Goal: Information Seeking & Learning: Learn about a topic

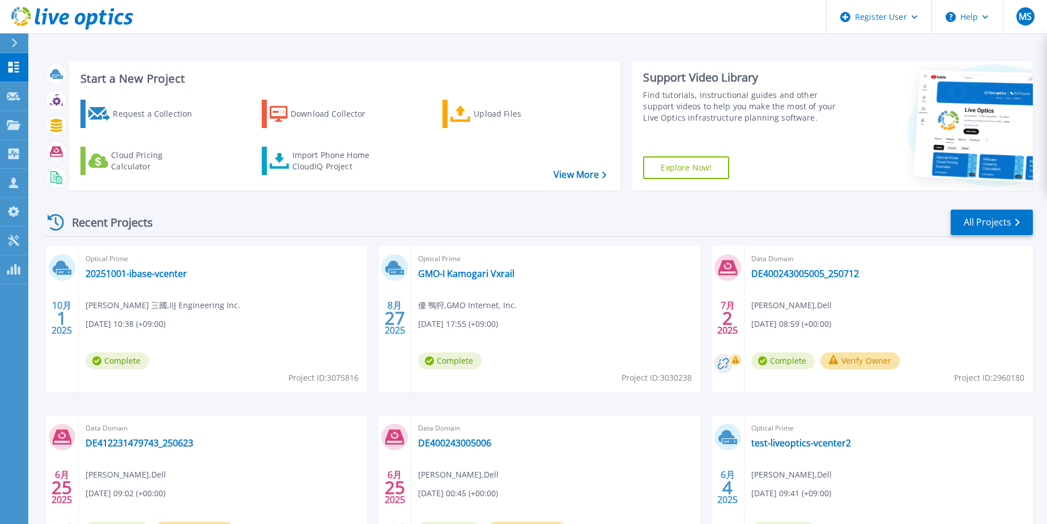
click at [327, 226] on div "Recent Projects All Projects" at bounding box center [539, 223] width 990 height 28
click at [164, 276] on link "20251001-ibase-vcenter" at bounding box center [136, 273] width 101 height 11
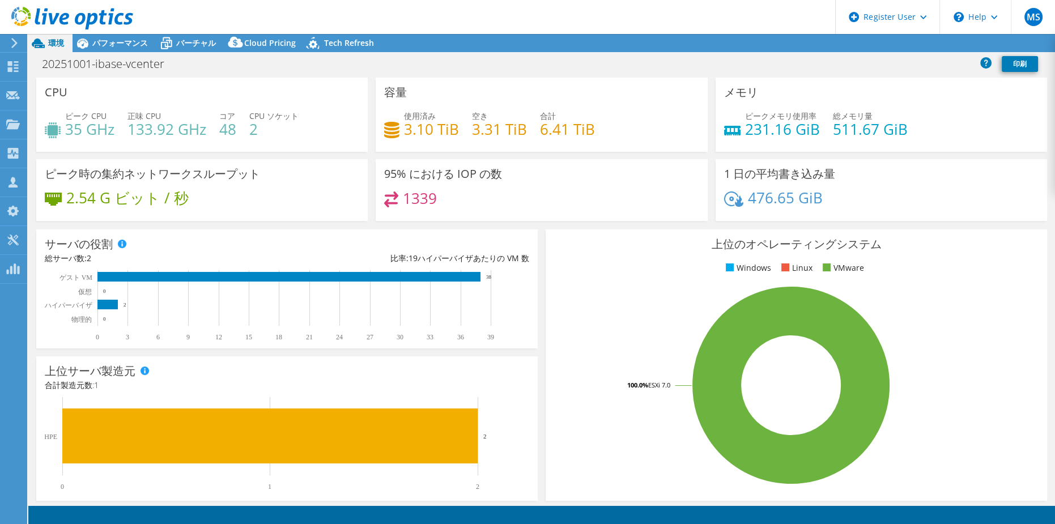
select select "[GEOGRAPHIC_DATA]"
select select "USD"
click at [114, 48] on span "パフォーマンス" at bounding box center [120, 42] width 56 height 11
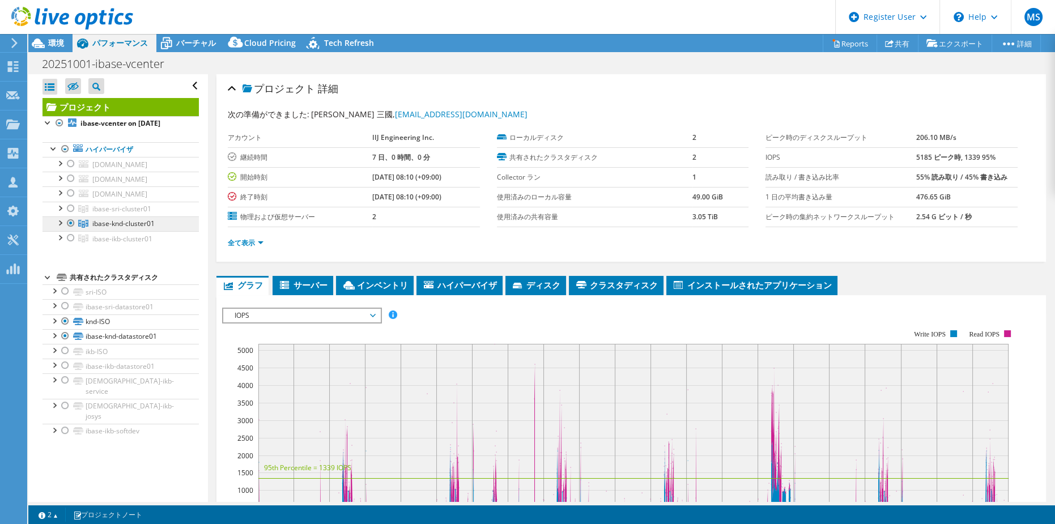
click at [98, 228] on span "ibase-knd-cluster01" at bounding box center [123, 224] width 62 height 10
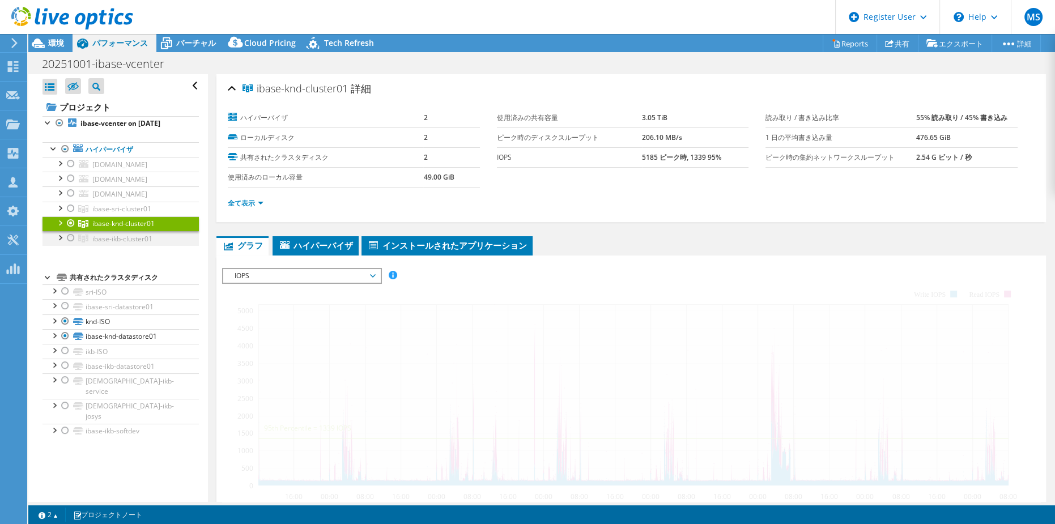
click at [60, 228] on div at bounding box center [59, 222] width 11 height 11
click at [67, 245] on div at bounding box center [70, 238] width 11 height 14
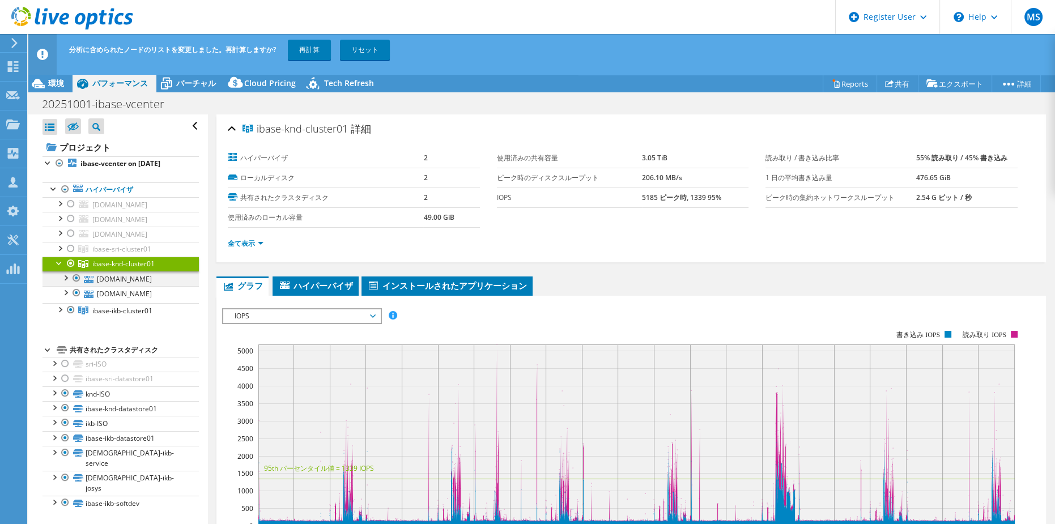
click at [69, 267] on li "ibase-knd-cluster01 [DOMAIN_NAME] datastore-SGH132TJN3 knd-ISO" at bounding box center [121, 280] width 156 height 47
click at [69, 270] on div at bounding box center [70, 264] width 11 height 14
click at [298, 49] on link "再計算" at bounding box center [309, 50] width 43 height 20
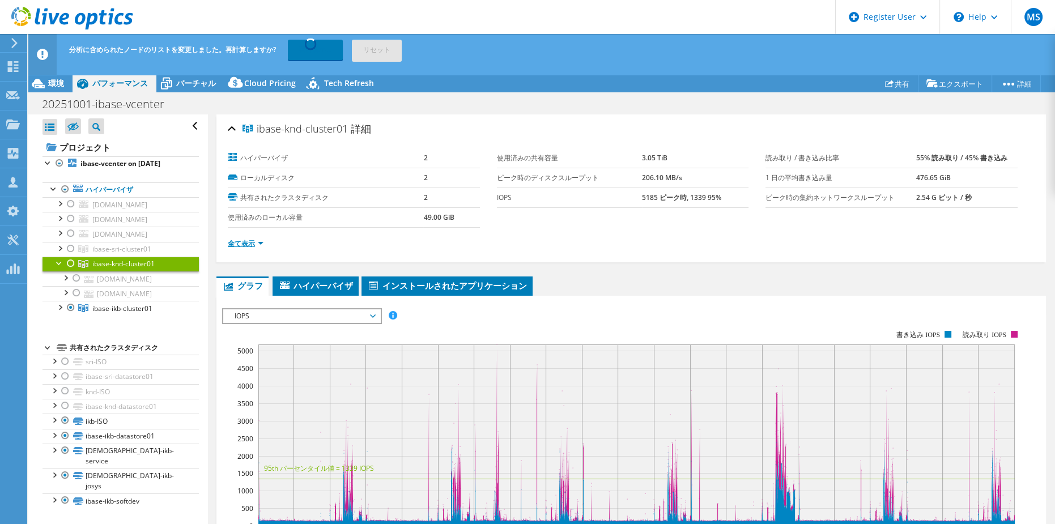
click at [237, 245] on link "全て表示" at bounding box center [246, 244] width 36 height 10
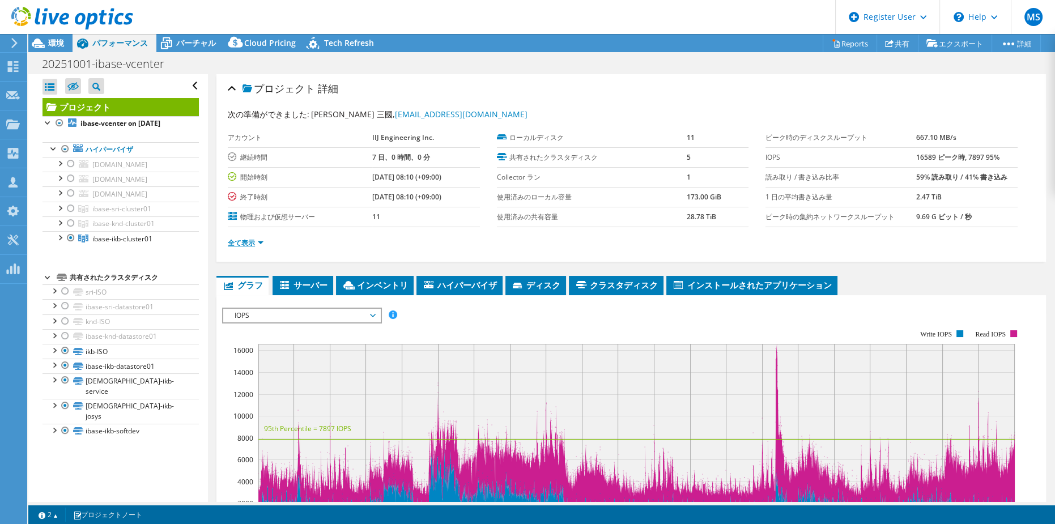
drag, startPoint x: 336, startPoint y: 268, endPoint x: 263, endPoint y: 242, distance: 77.4
click at [263, 244] on link "全て表示" at bounding box center [246, 243] width 36 height 10
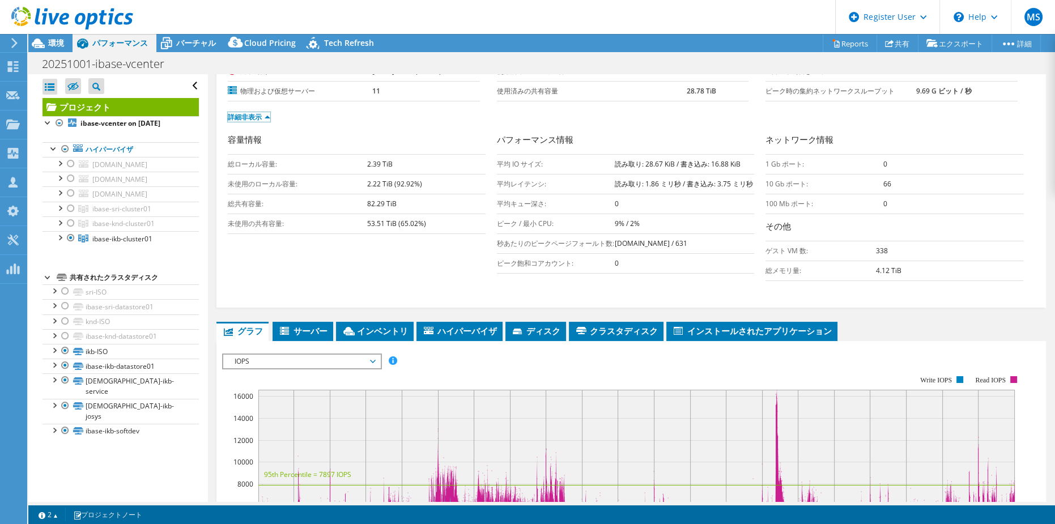
scroll to position [103, 0]
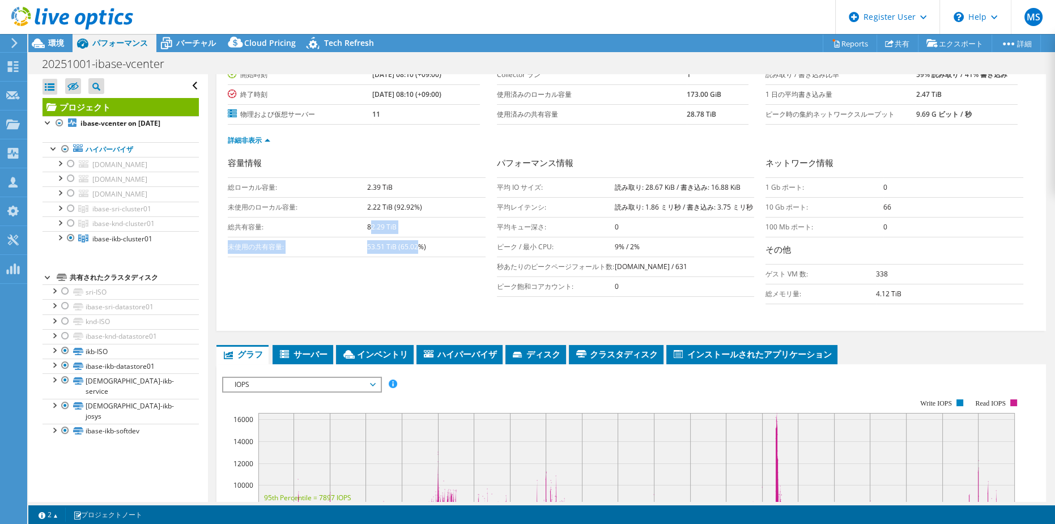
drag, startPoint x: 371, startPoint y: 223, endPoint x: 420, endPoint y: 244, distance: 53.6
click at [420, 244] on tbody "総ローカル容量: 2.39 TiB 未使用のローカル容量: 2.22 TiB (92.92%) 総共有容量: 82.29 TiB 未使用の共有容量: 53.5…" at bounding box center [357, 216] width 258 height 79
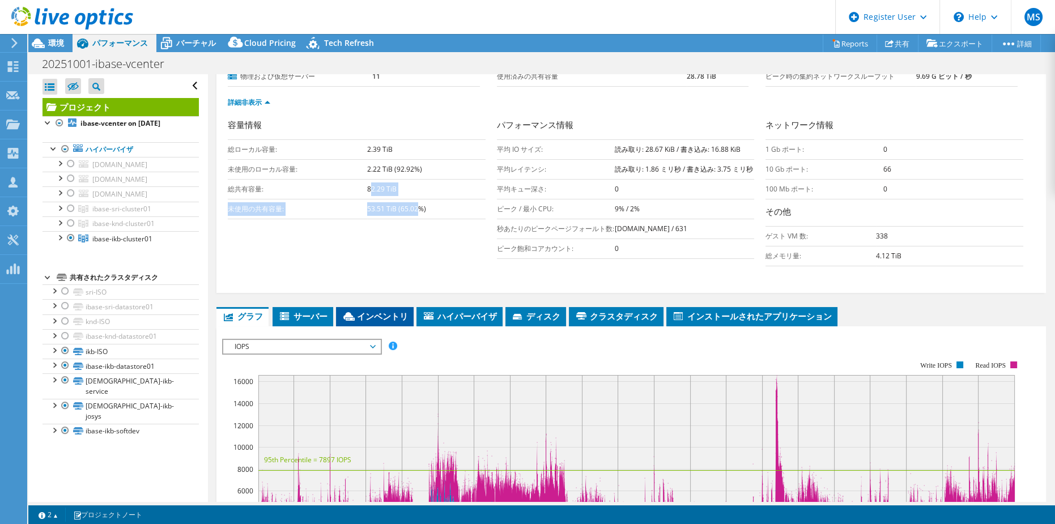
scroll to position [154, 0]
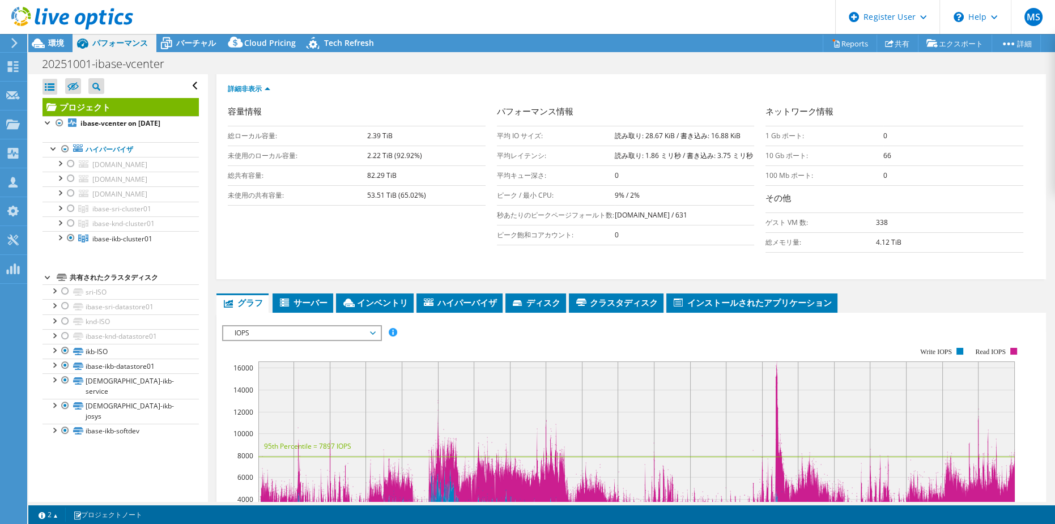
click at [309, 231] on div "容量情報 総ローカル容量: 2.39 TiB 未使用のローカル容量: 2.22 TiB (92.92%) 総共有容量: 82.29 TiB 未使用の共有容量:…" at bounding box center [631, 182] width 807 height 154
click at [377, 179] on td "82.29 TiB" at bounding box center [426, 176] width 118 height 20
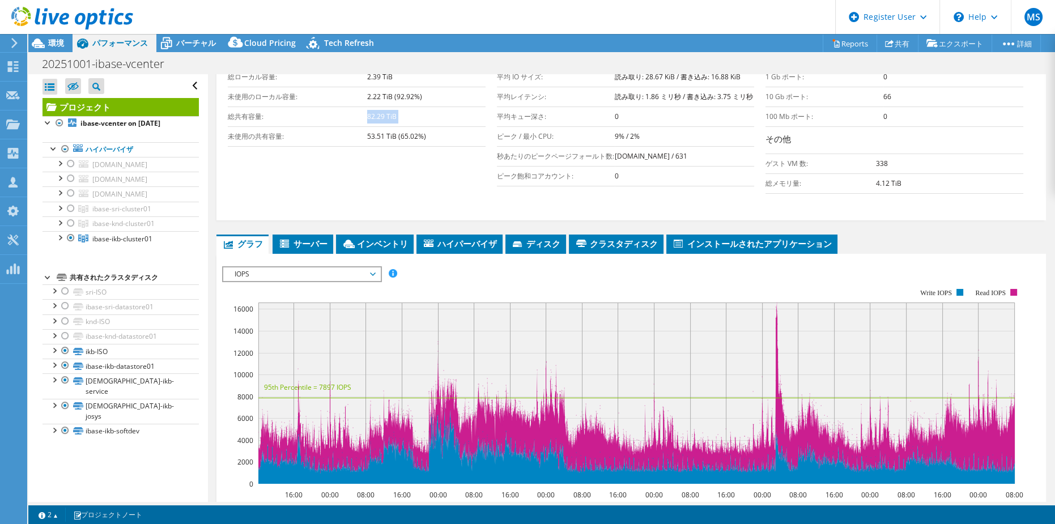
scroll to position [206, 0]
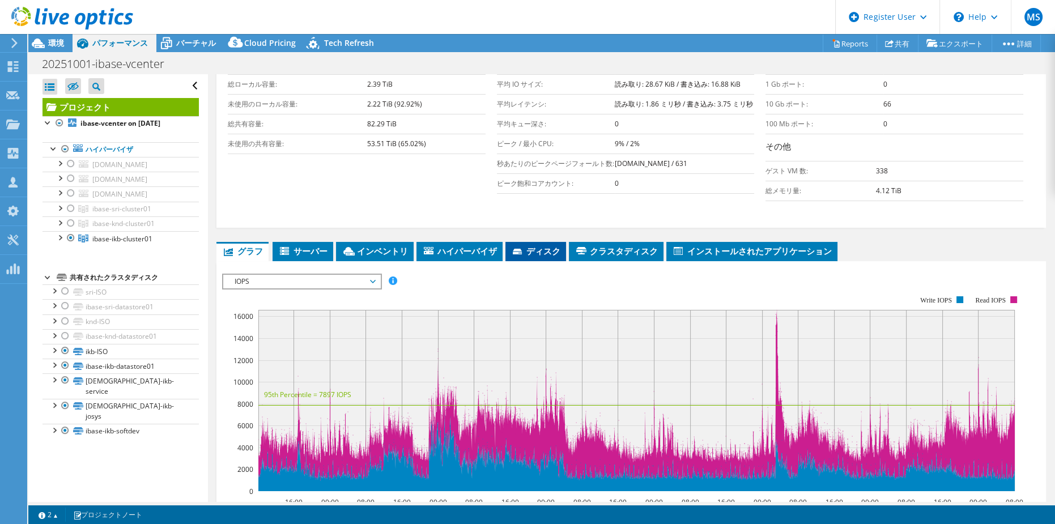
click at [521, 256] on icon at bounding box center [518, 252] width 11 height 7
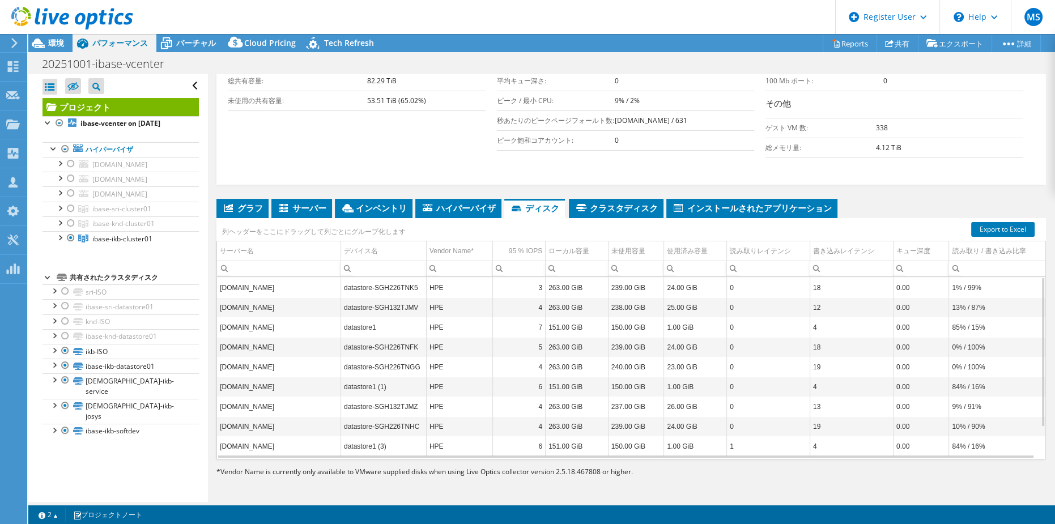
scroll to position [214, 0]
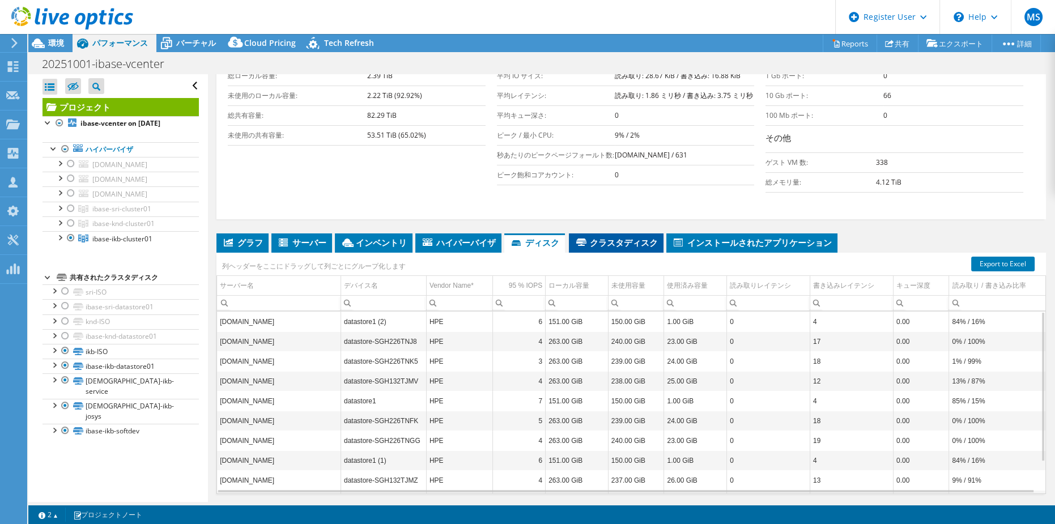
click at [627, 248] on span "クラスタディスク" at bounding box center [616, 242] width 83 height 11
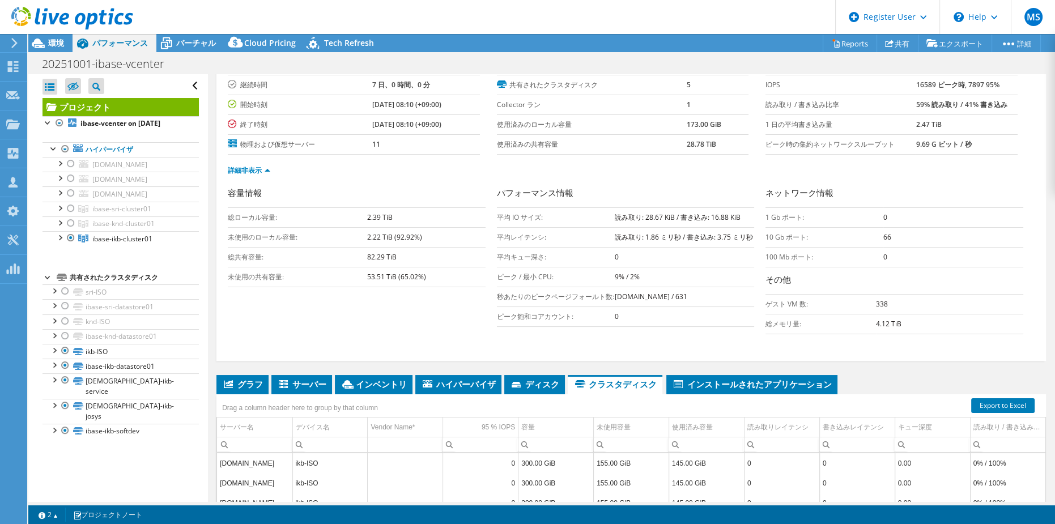
scroll to position [60, 0]
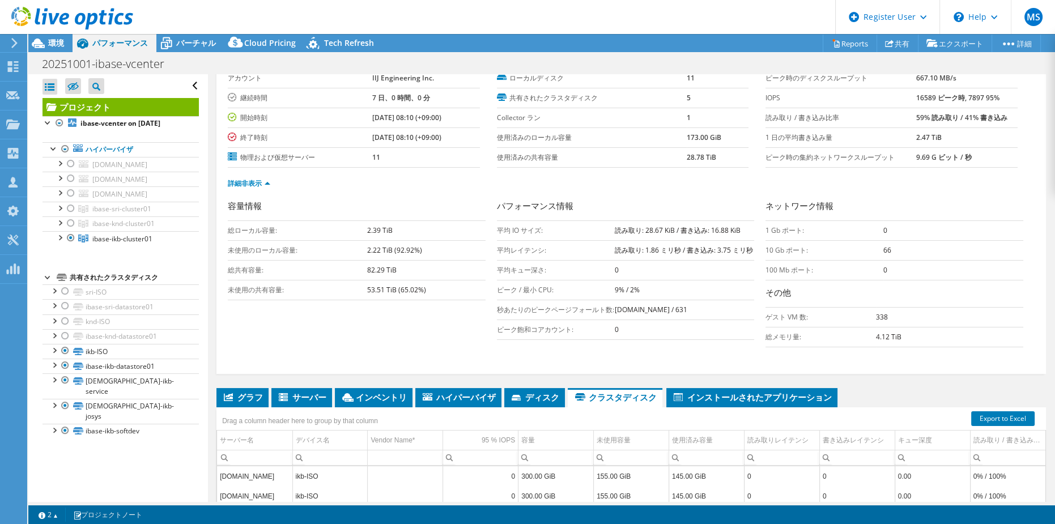
click at [383, 285] on b "53.51 TiB (65.02%)" at bounding box center [396, 290] width 59 height 10
click at [372, 267] on b "82.29 TiB" at bounding box center [381, 270] width 29 height 10
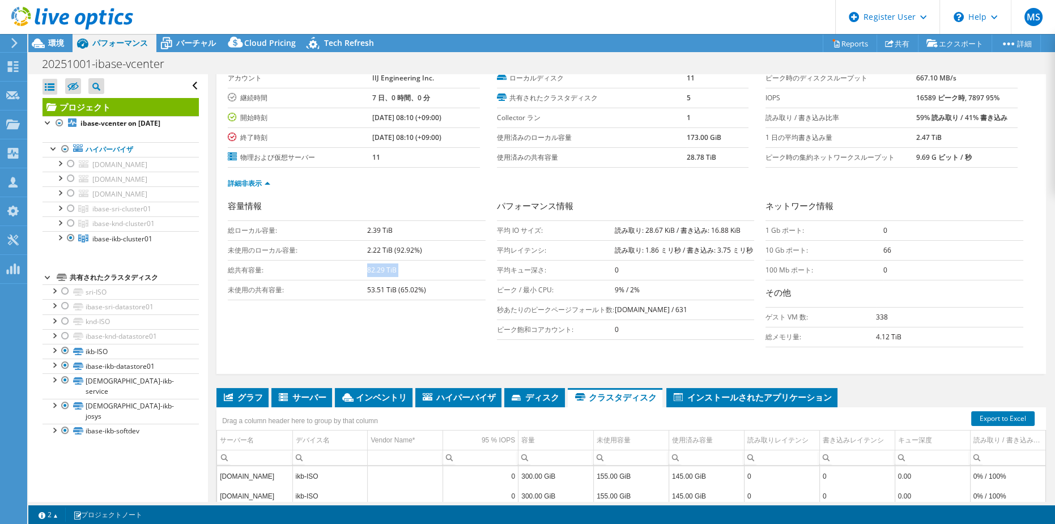
click at [372, 267] on b "82.29 TiB" at bounding box center [381, 270] width 29 height 10
click at [323, 306] on div "容量情報 総ローカル容量: 2.39 TiB 未使用のローカル容量: 2.22 TiB (92.92%) 総共有容量: 82.29 TiB 未使用の共有容量:…" at bounding box center [631, 277] width 807 height 154
click at [69, 230] on div at bounding box center [70, 224] width 11 height 14
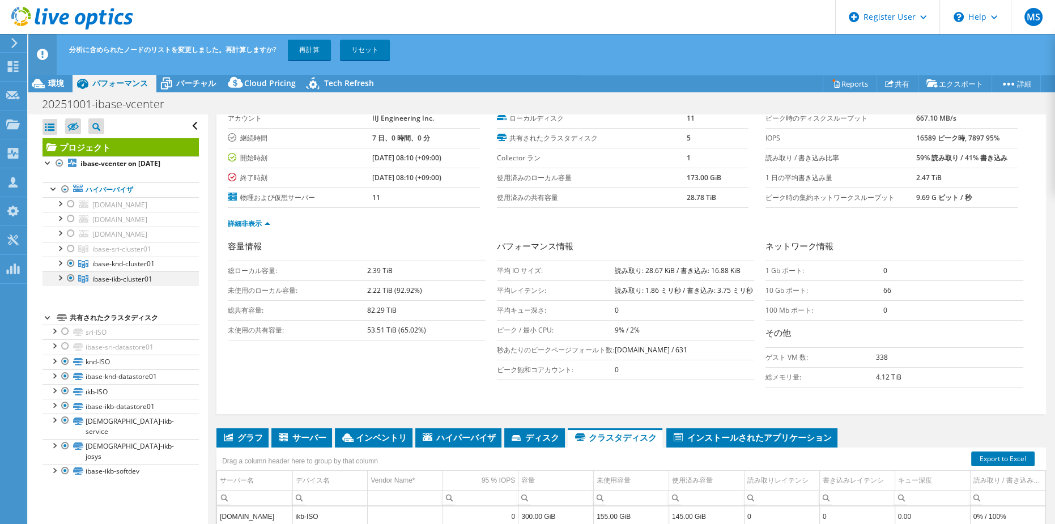
click at [74, 285] on div at bounding box center [70, 278] width 11 height 14
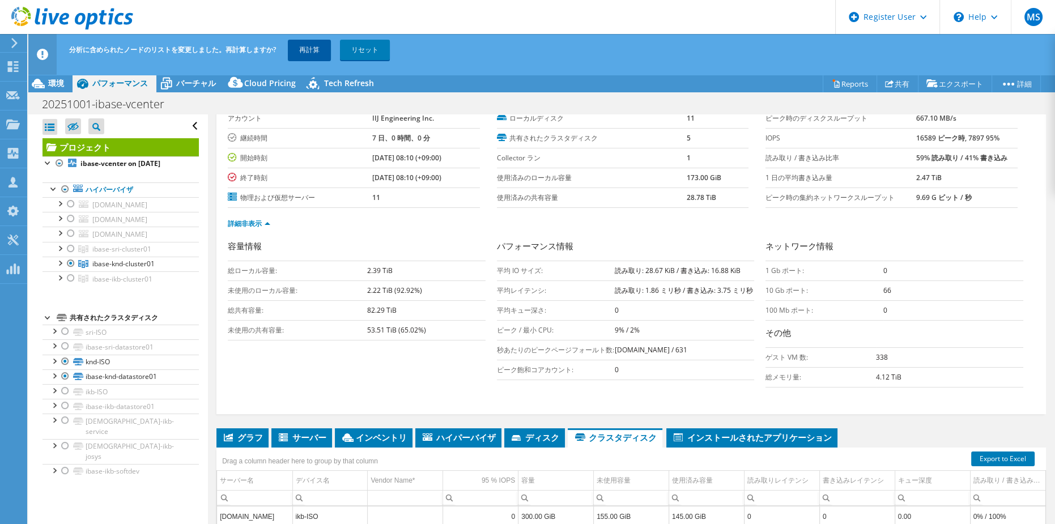
click at [309, 50] on link "再計算" at bounding box center [309, 50] width 43 height 20
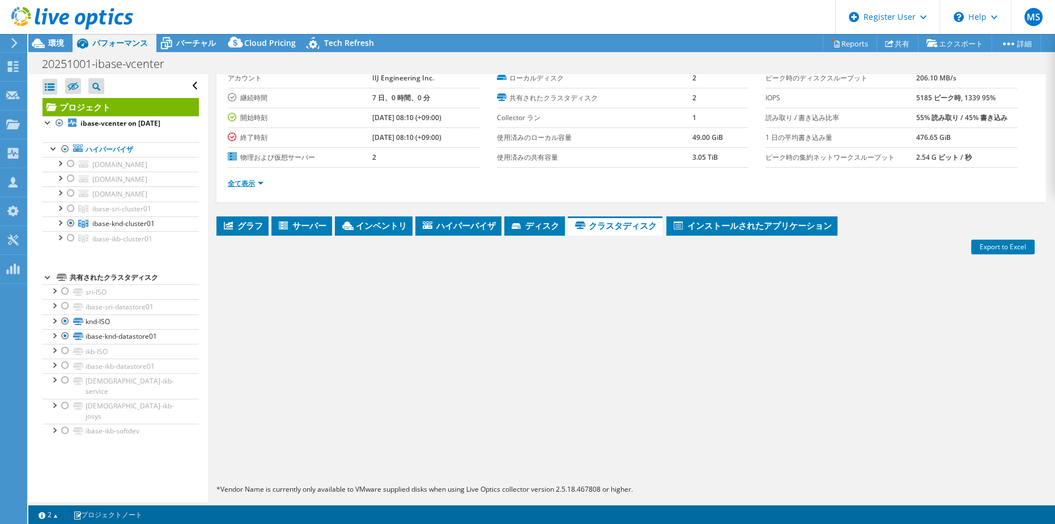
click at [254, 181] on link "全て表示" at bounding box center [246, 184] width 36 height 10
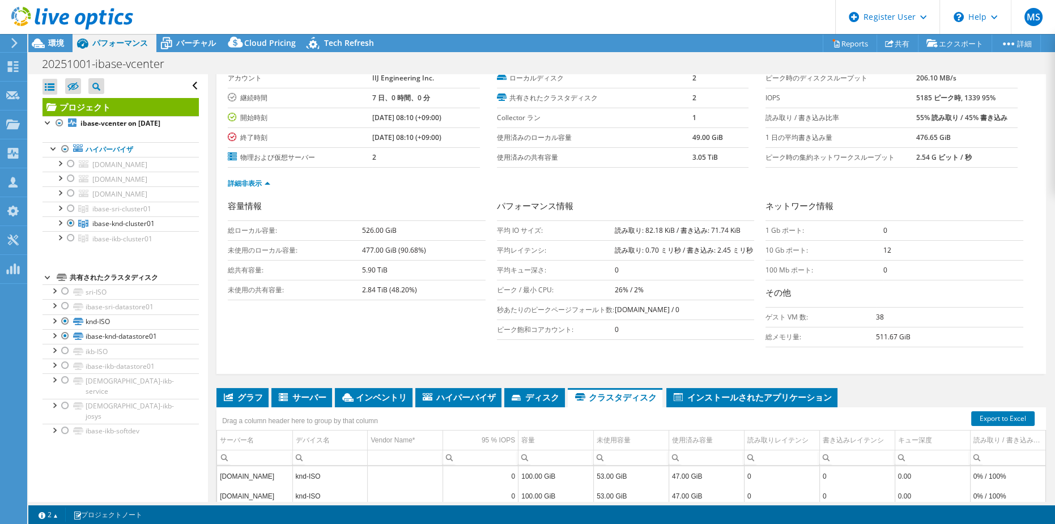
click at [364, 268] on b "5.90 TiB" at bounding box center [375, 270] width 26 height 10
copy tbody "5.90 TiB"
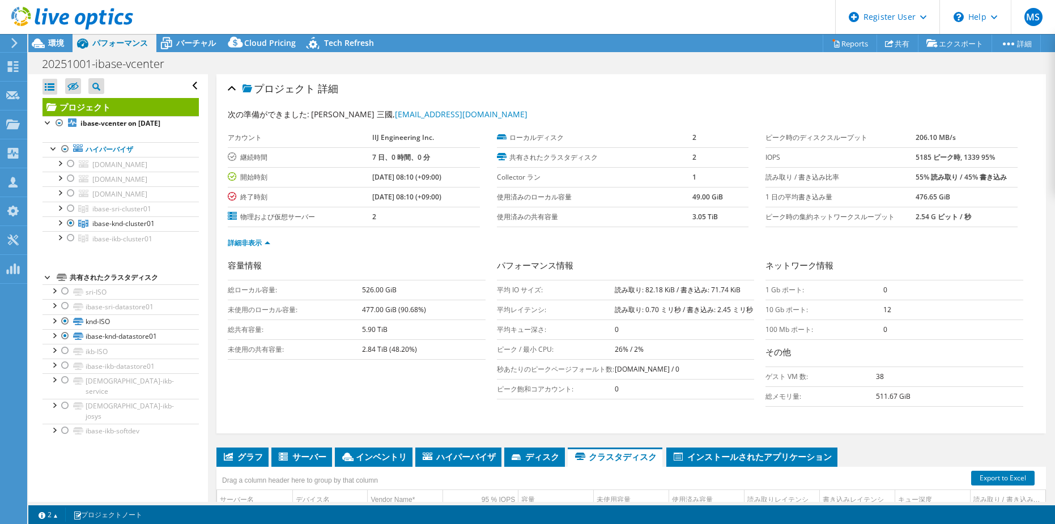
select select "[GEOGRAPHIC_DATA]"
select select "USD"
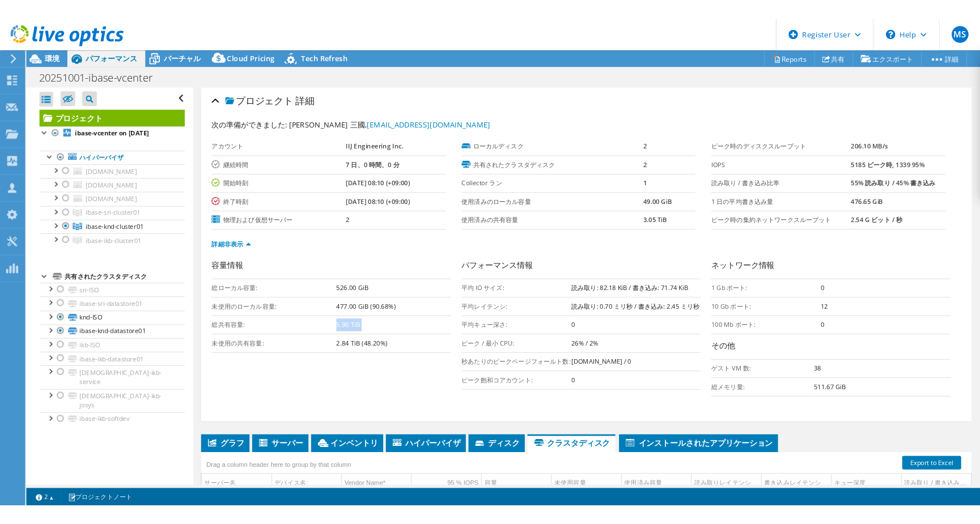
scroll to position [60, 0]
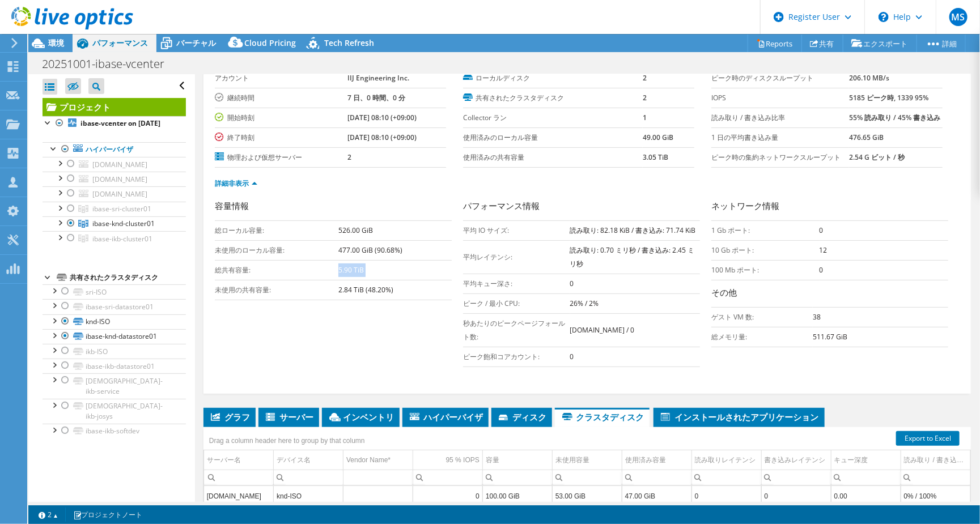
click at [355, 273] on td "5.90 TiB" at bounding box center [394, 270] width 113 height 20
click at [347, 290] on b "2.84 TiB (48.20%)" at bounding box center [365, 290] width 55 height 10
click at [77, 246] on link "ibase-ikb-cluster01" at bounding box center [114, 238] width 143 height 15
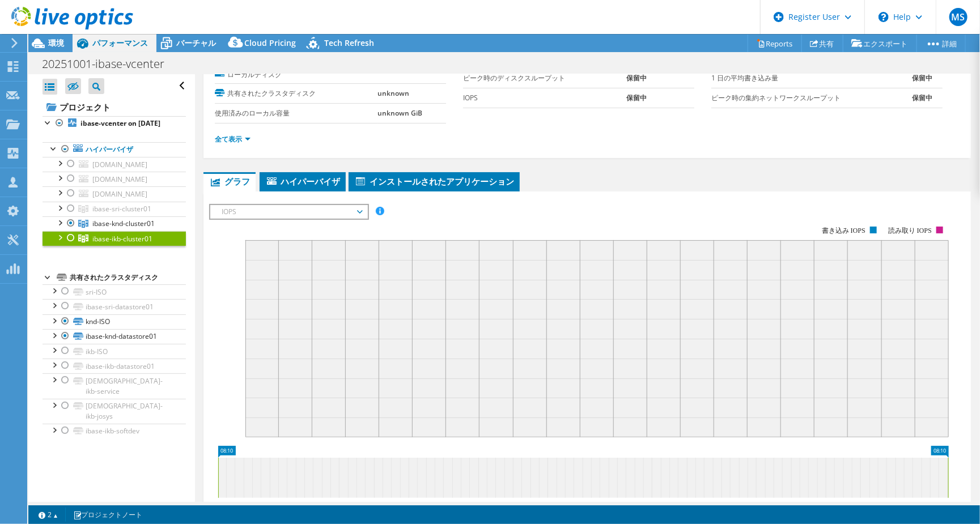
click at [71, 245] on div at bounding box center [70, 238] width 11 height 14
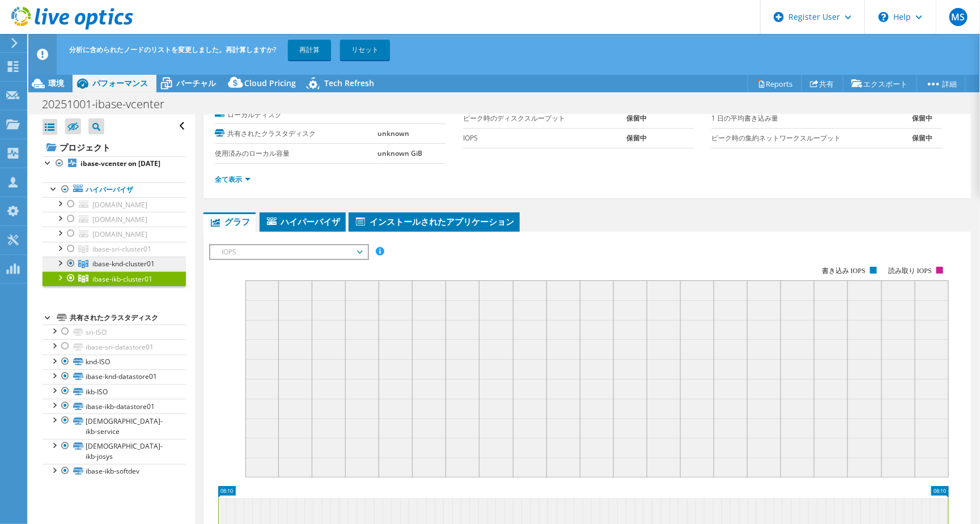
click at [96, 269] on span "ibase-knd-cluster01" at bounding box center [123, 264] width 62 height 10
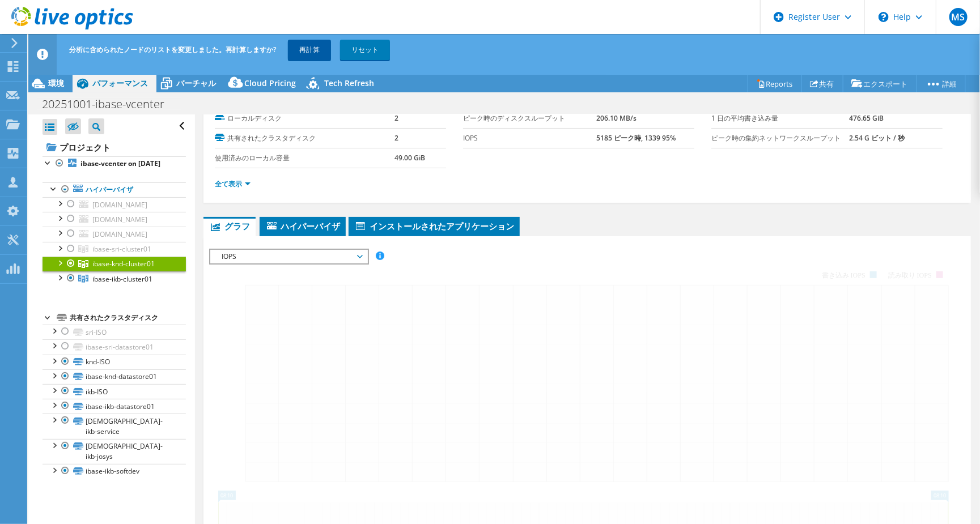
click at [303, 49] on link "再計算" at bounding box center [309, 50] width 43 height 20
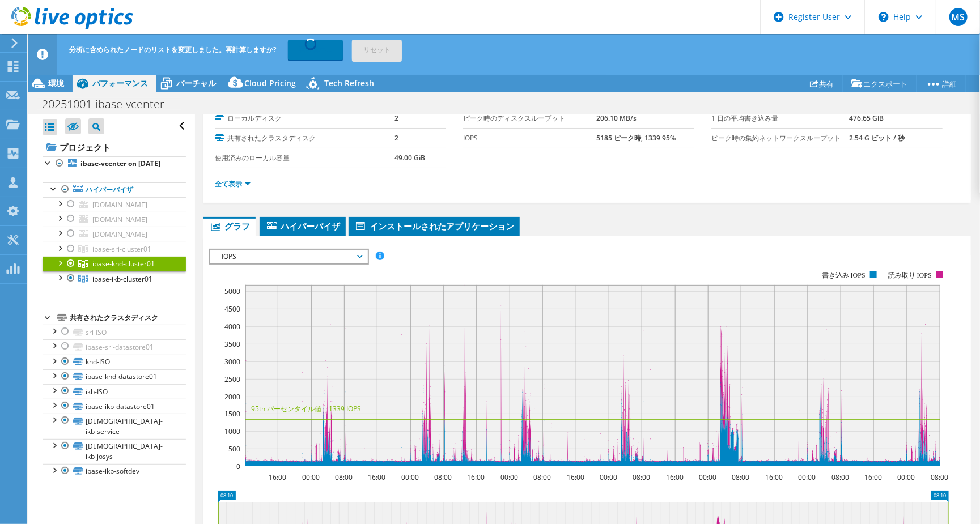
click at [75, 270] on div at bounding box center [70, 264] width 11 height 14
click at [69, 270] on div at bounding box center [70, 264] width 11 height 14
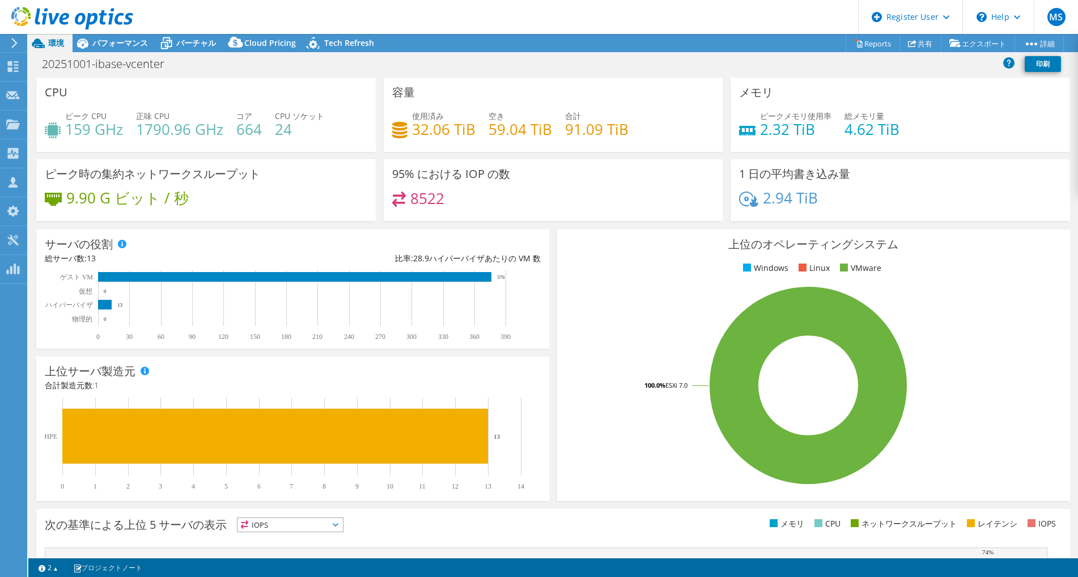
select select "[GEOGRAPHIC_DATA]"
select select "USD"
